Goal: Task Accomplishment & Management: Manage account settings

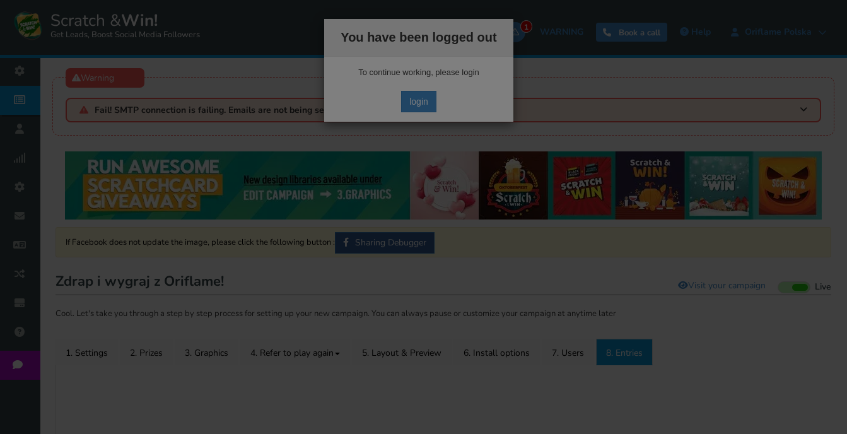
click at [423, 94] on div "● ● ● ● ● ●" at bounding box center [423, 217] width 847 height 434
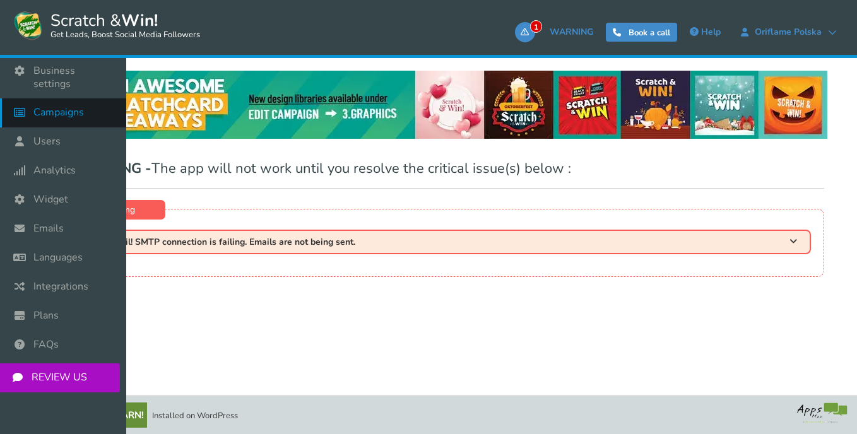
click at [44, 106] on span "Campaigns" at bounding box center [58, 112] width 50 height 13
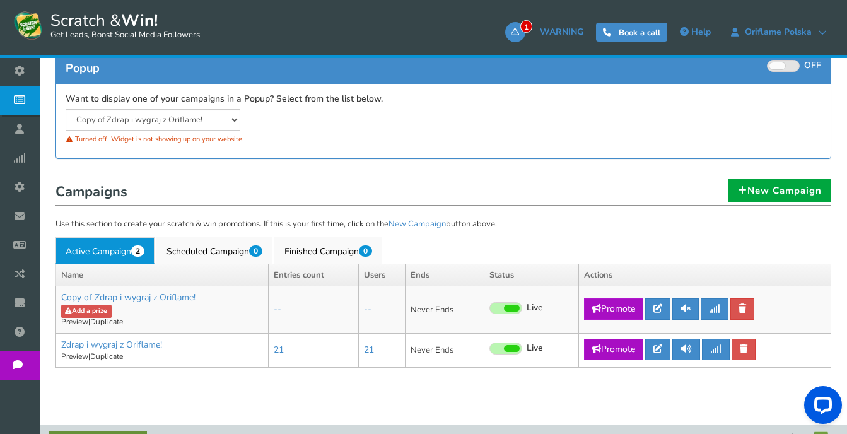
scroll to position [247, 0]
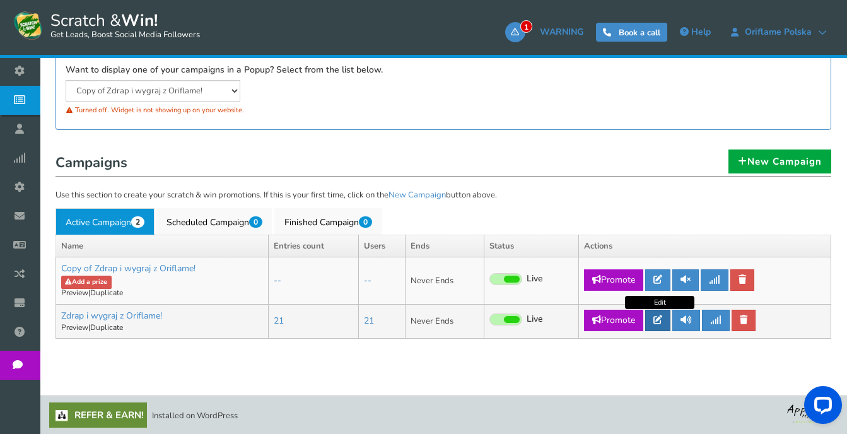
click at [662, 324] on icon at bounding box center [657, 319] width 9 height 9
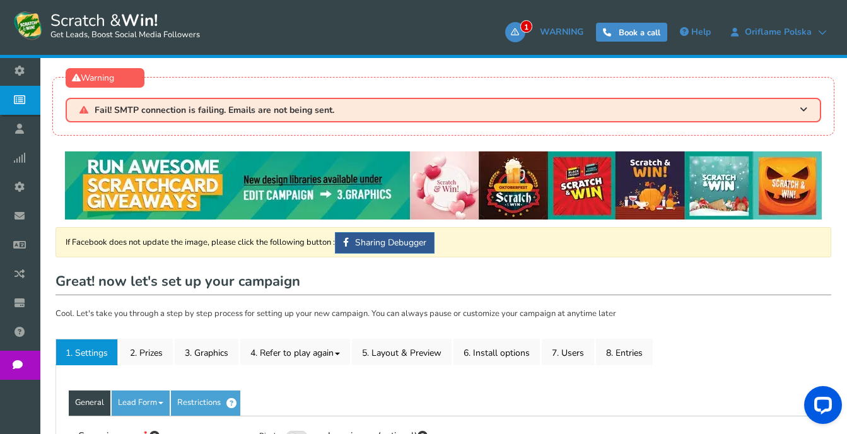
type input "Zdrap i wygraj z Oriflame!"
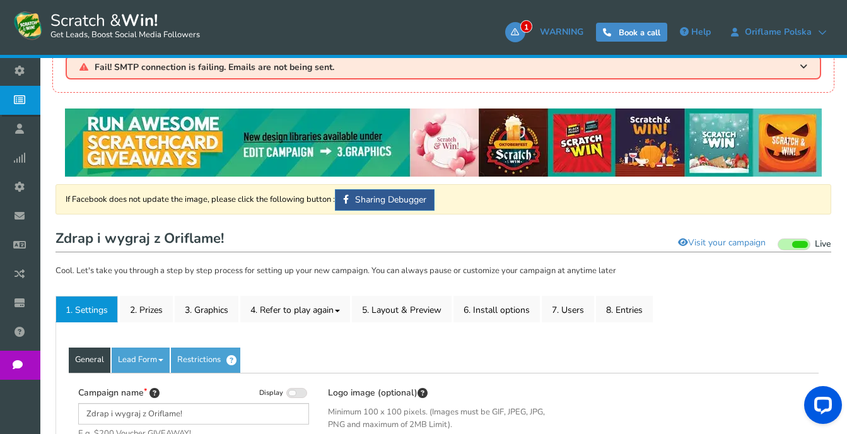
scroll to position [189, 0]
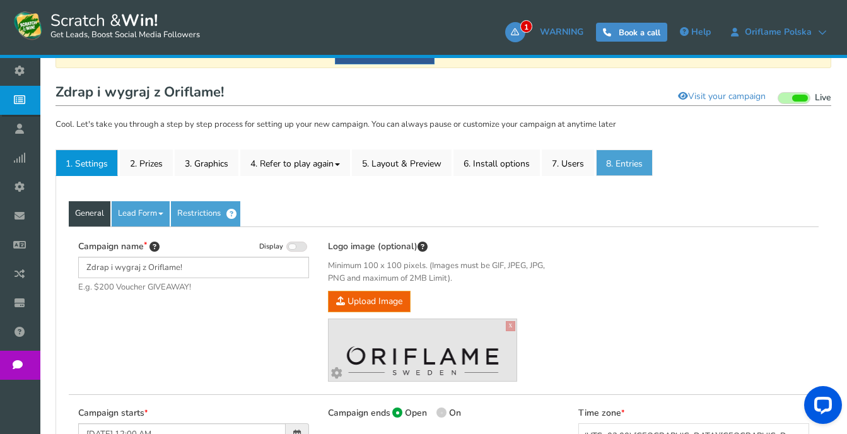
click at [621, 170] on link "8. Entries" at bounding box center [624, 162] width 57 height 26
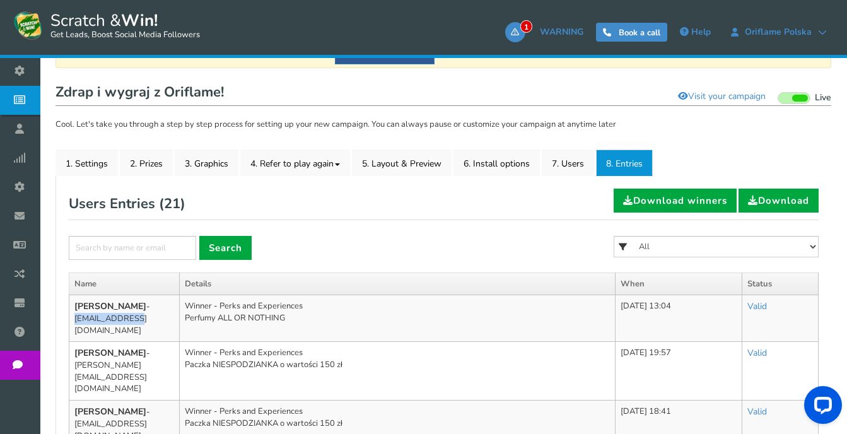
drag, startPoint x: 167, startPoint y: 310, endPoint x: 111, endPoint y: 313, distance: 56.2
click at [111, 313] on td "Urszula - leshek@vp.pl" at bounding box center [124, 318] width 110 height 47
copy td "leshek@vp.pl"
